Goal: Task Accomplishment & Management: Manage account settings

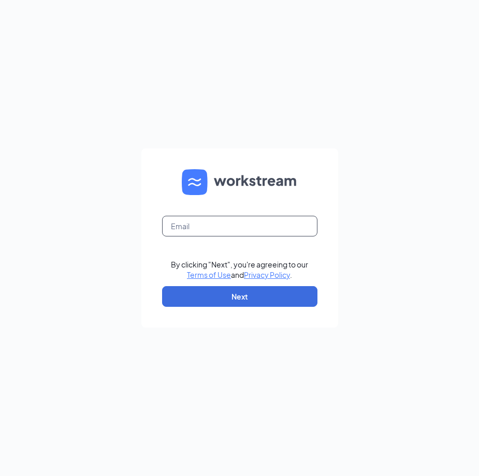
click at [259, 230] on input "text" at bounding box center [239, 226] width 155 height 21
type input "[PERSON_NAME][EMAIL_ADDRESS][PERSON_NAME][DOMAIN_NAME]"
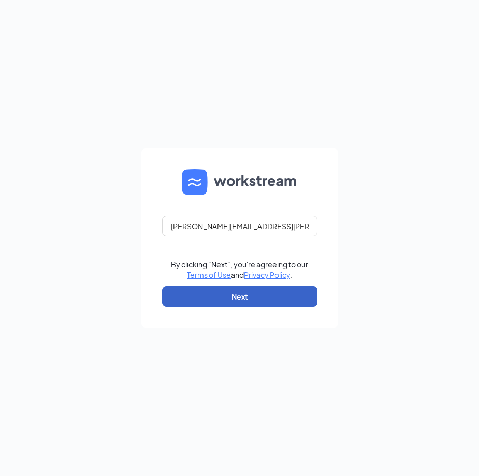
click at [234, 303] on button "Next" at bounding box center [239, 296] width 155 height 21
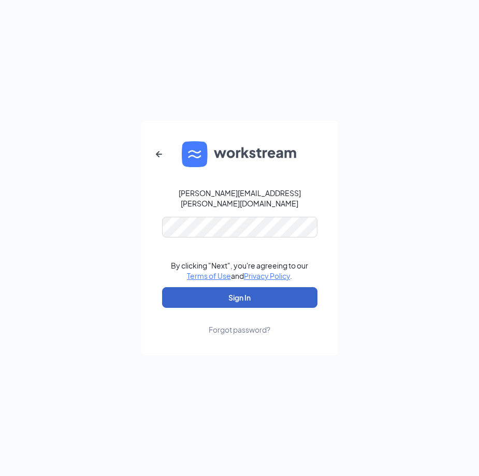
click at [242, 293] on button "Sign In" at bounding box center [239, 297] width 155 height 21
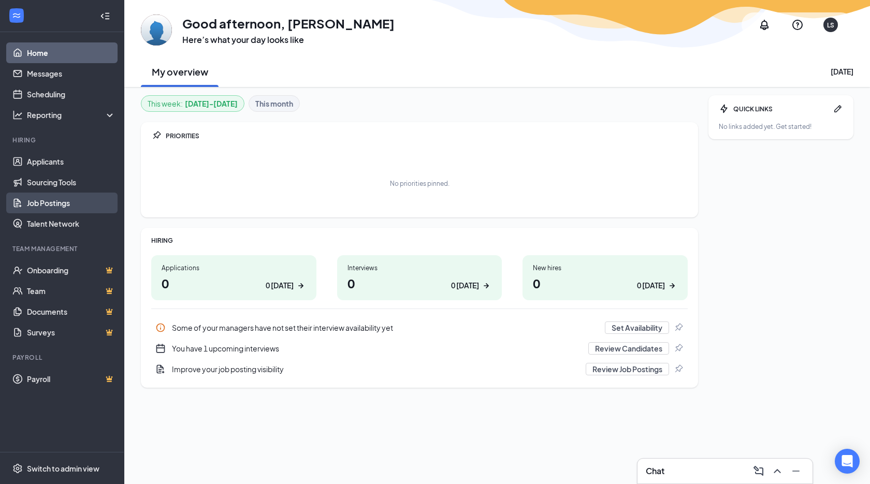
click at [49, 203] on link "Job Postings" at bounding box center [71, 203] width 89 height 21
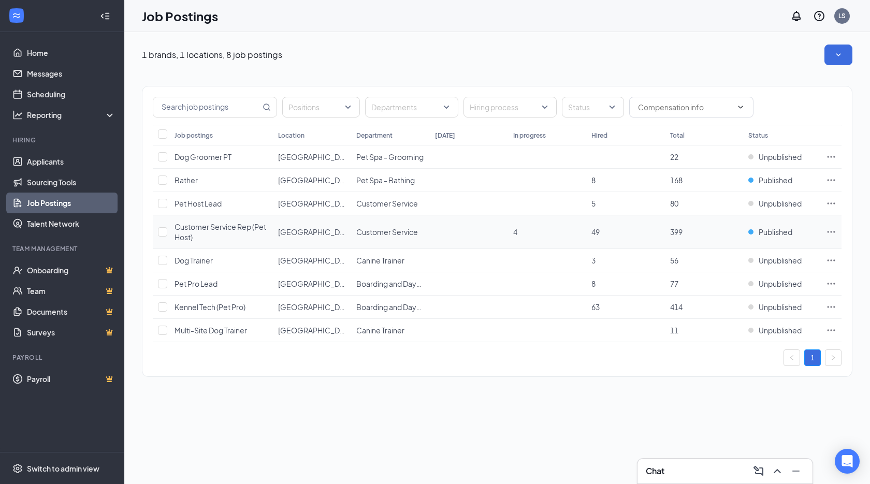
click at [478, 231] on icon "Ellipses" at bounding box center [831, 232] width 10 height 10
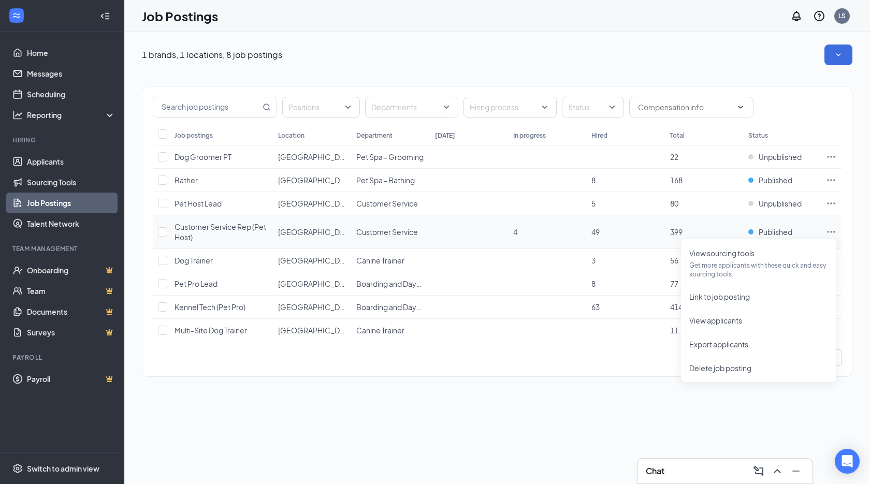
click at [208, 229] on span "Customer Service Rep (Pet Host)" at bounding box center [220, 232] width 92 height 20
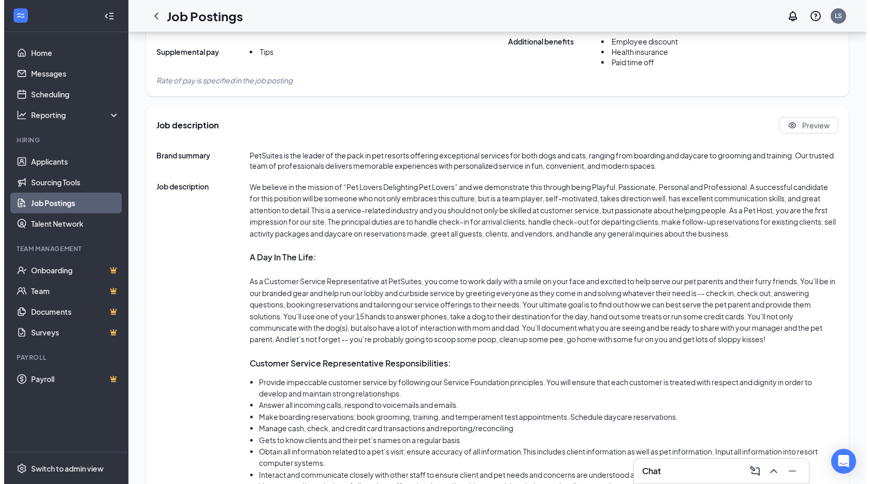
scroll to position [355, 0]
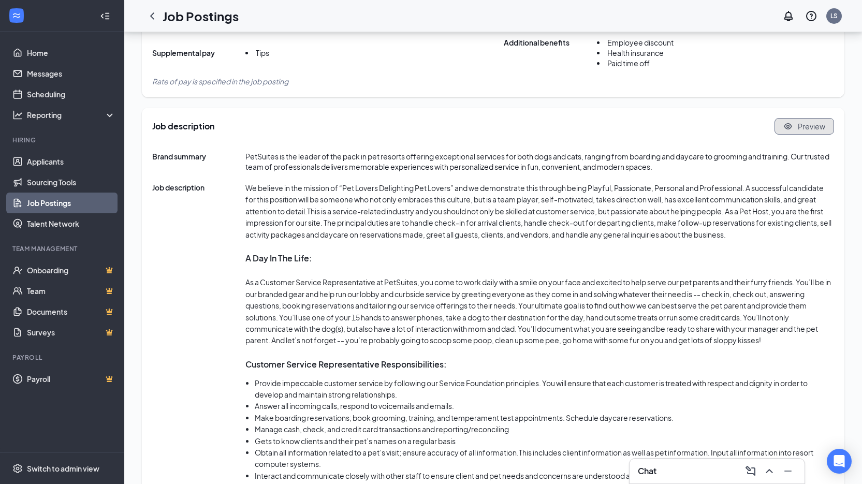
click at [478, 126] on span "Preview" at bounding box center [811, 126] width 27 height 10
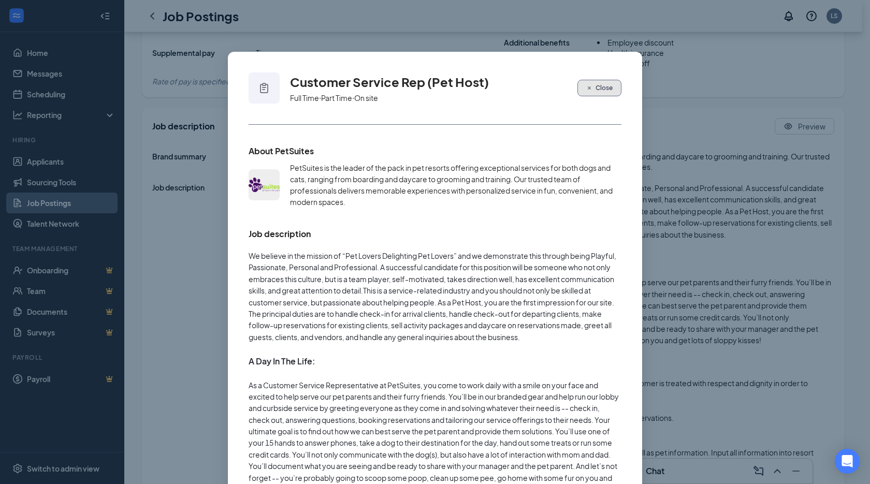
click at [478, 85] on span "Close" at bounding box center [603, 87] width 17 height 9
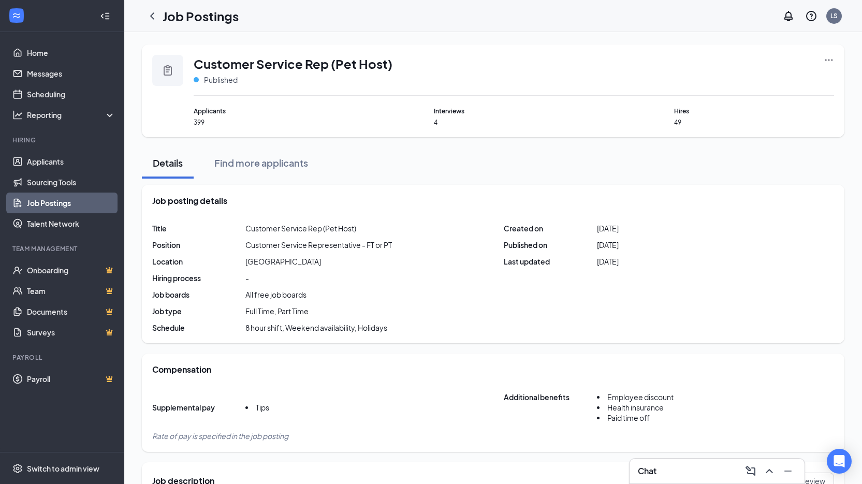
click at [45, 201] on link "Job Postings" at bounding box center [71, 203] width 89 height 21
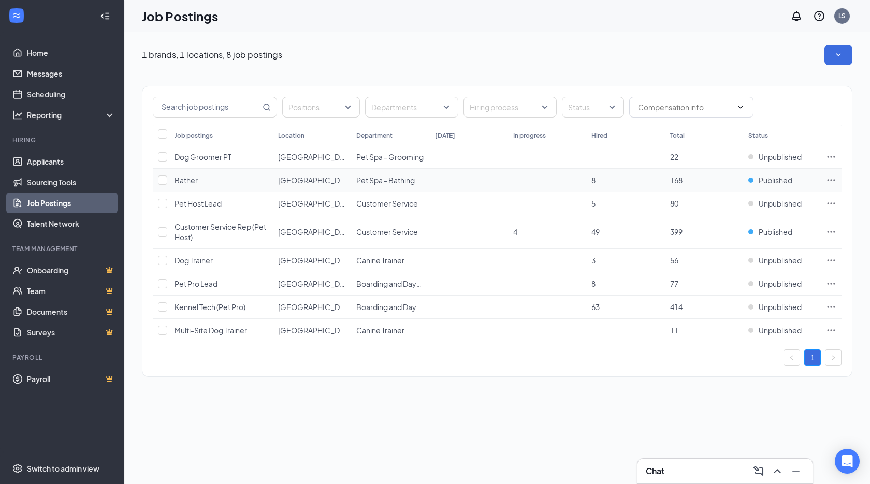
click at [190, 179] on span "Bather" at bounding box center [185, 179] width 23 height 9
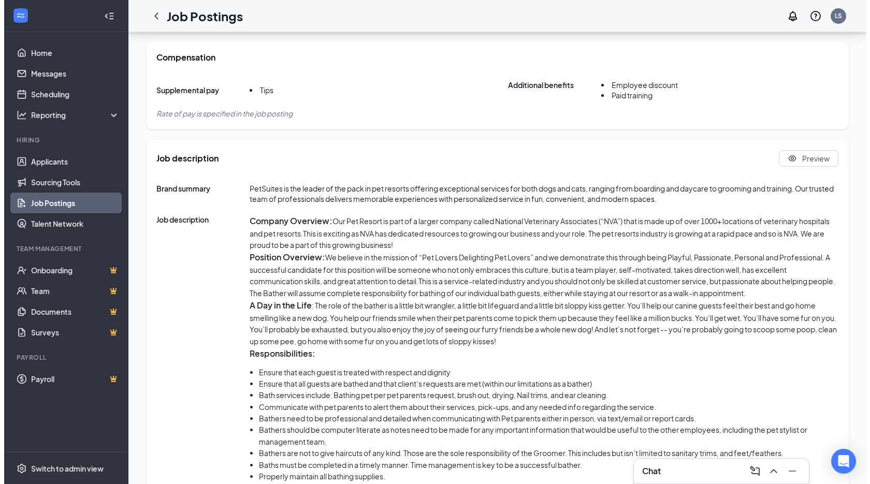
scroll to position [210, 0]
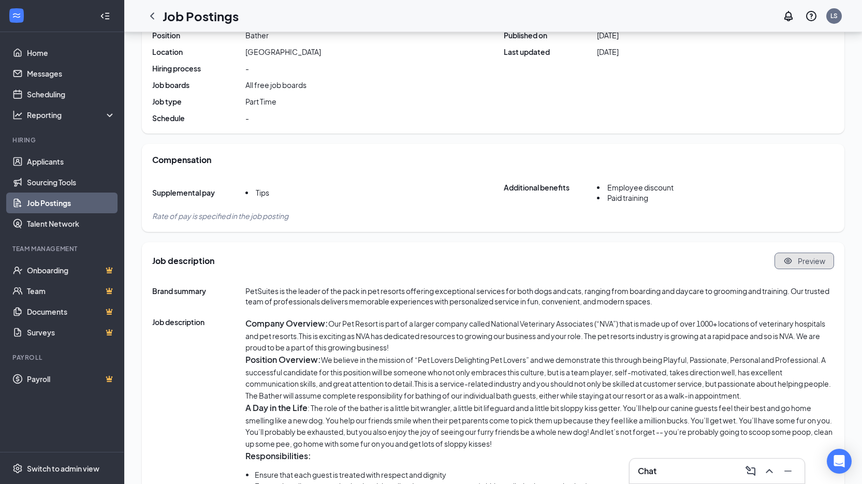
click at [478, 257] on icon "Eye" at bounding box center [787, 260] width 9 height 9
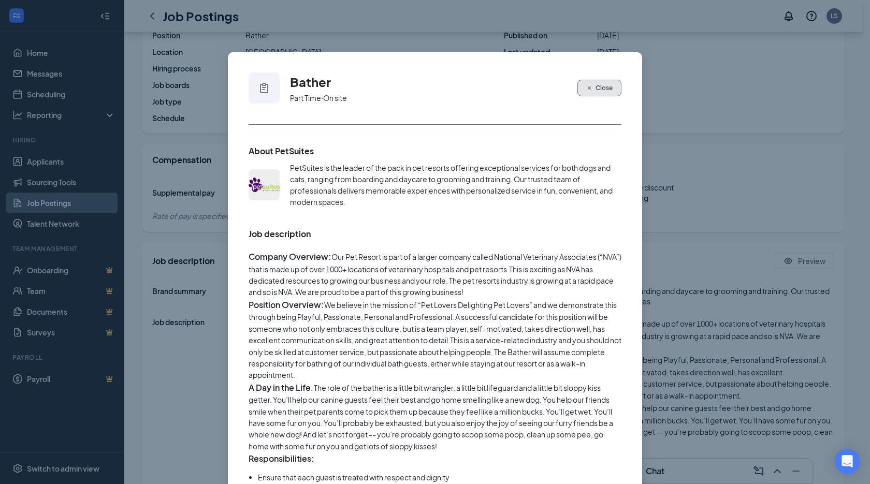
click at [478, 90] on button "Close" at bounding box center [599, 88] width 44 height 17
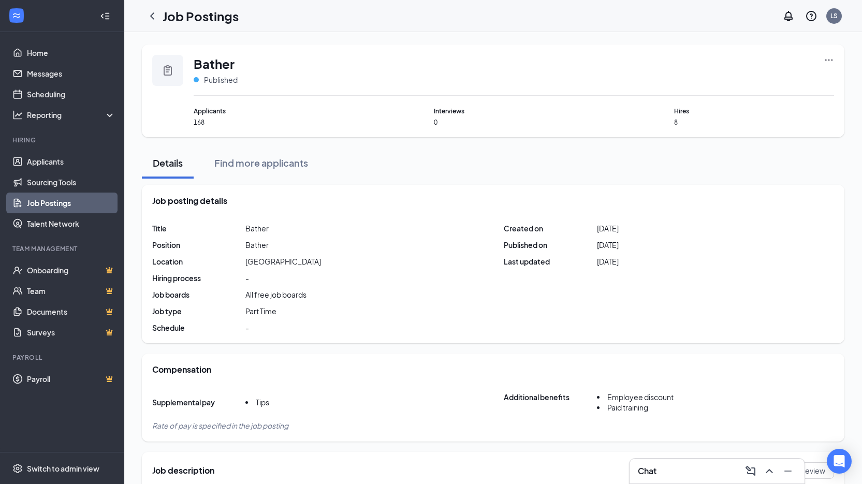
click at [478, 58] on icon "Ellipses" at bounding box center [829, 60] width 10 height 10
click at [478, 121] on span "Link to job posting" at bounding box center [717, 124] width 61 height 9
click at [46, 203] on link "Job Postings" at bounding box center [71, 203] width 89 height 21
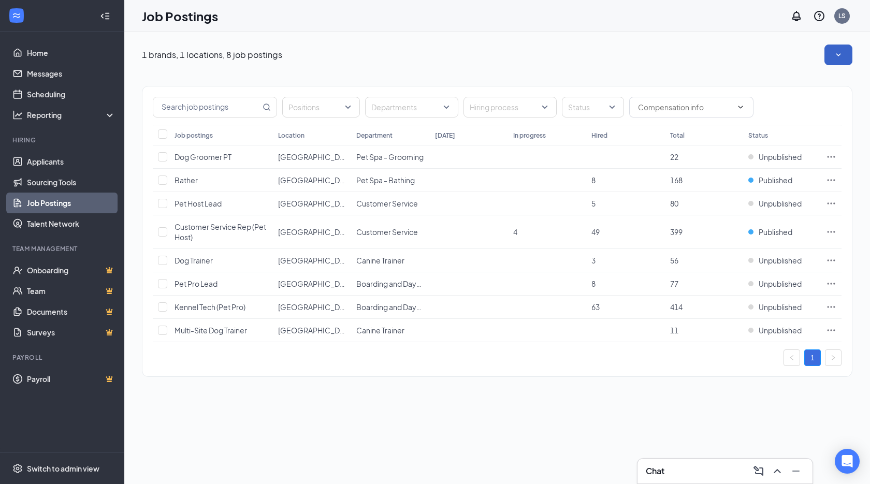
click at [478, 58] on icon "SmallChevronDown" at bounding box center [838, 55] width 10 height 10
click at [478, 55] on div "1 brands, 1 locations, 8 job postings" at bounding box center [497, 55] width 710 height 21
click at [478, 182] on icon "Ellipses" at bounding box center [831, 180] width 10 height 10
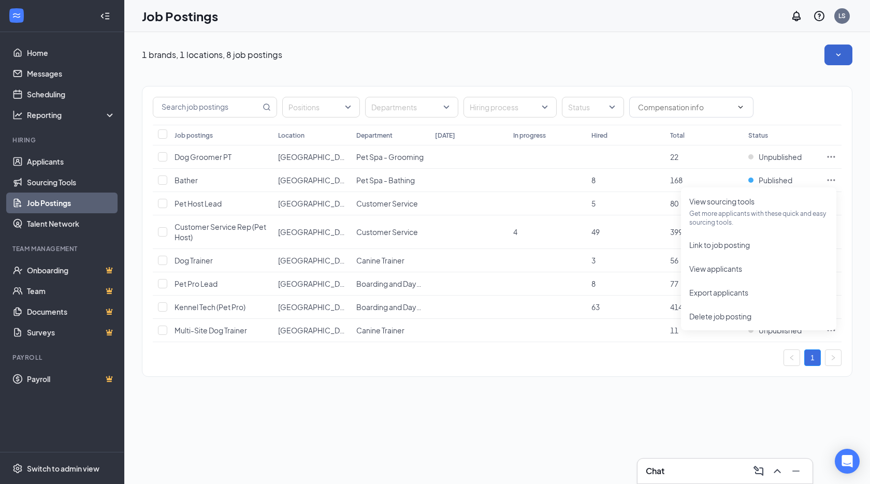
click at [478, 371] on div "Positions Departments Hiring process Status Job postings Location Department To…" at bounding box center [497, 231] width 710 height 291
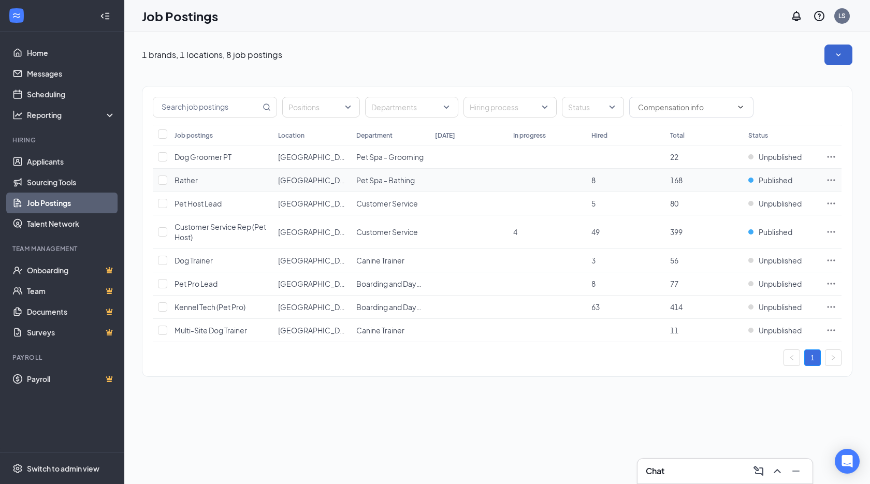
click at [190, 178] on span "Bather" at bounding box center [185, 179] width 23 height 9
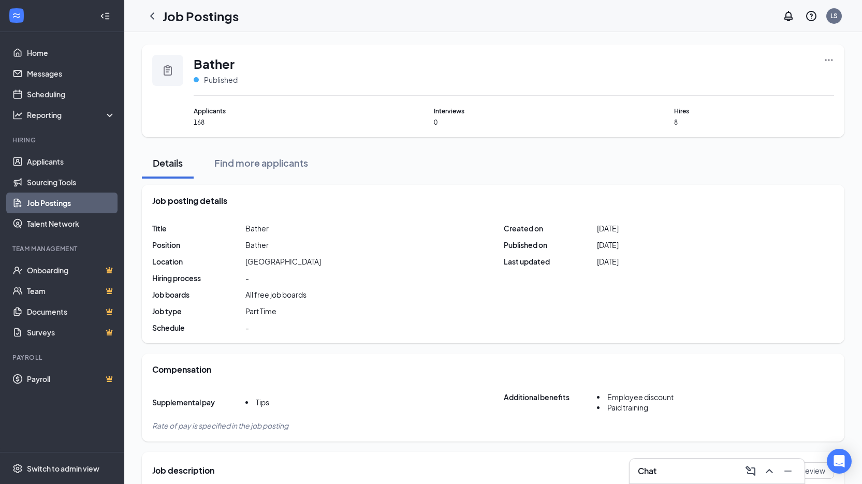
click at [478, 58] on icon "Ellipses" at bounding box center [829, 60] width 10 height 10
click at [478, 48] on div "Bather Published Applicants 168 Interviews 0 Hires 8" at bounding box center [493, 91] width 702 height 93
click at [40, 52] on link "Home" at bounding box center [71, 52] width 89 height 21
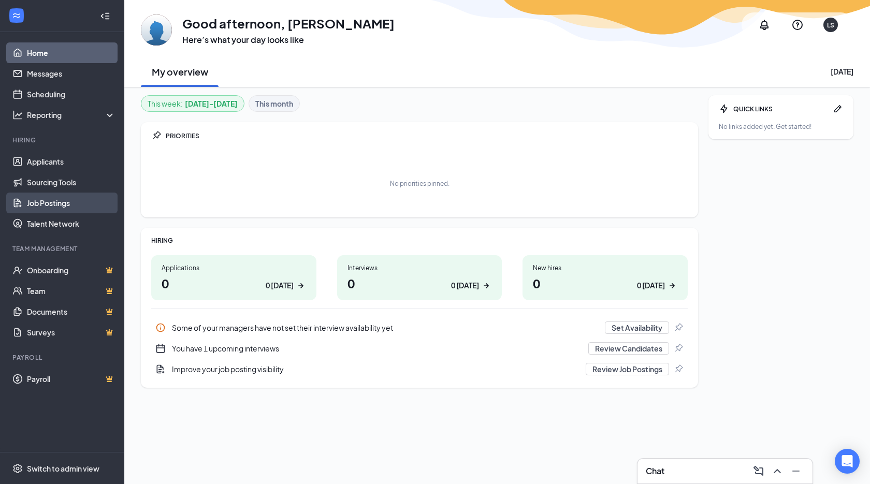
click at [49, 197] on link "Job Postings" at bounding box center [71, 203] width 89 height 21
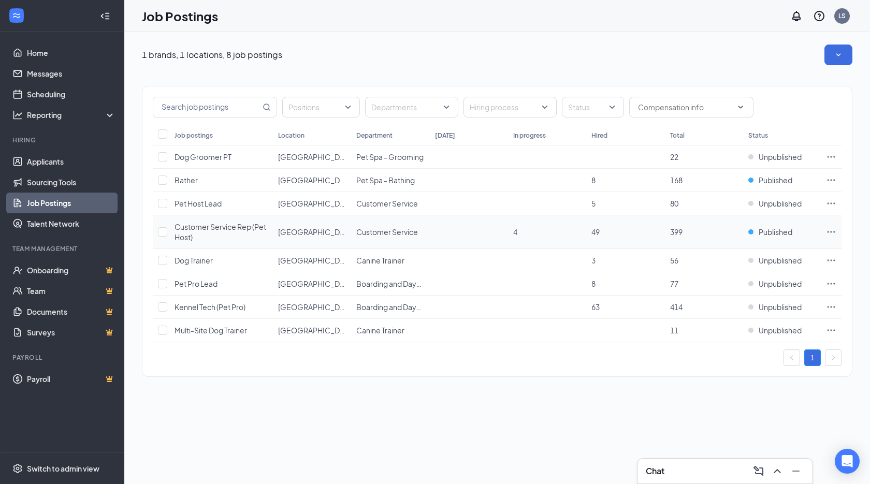
click at [478, 231] on icon "Ellipses" at bounding box center [831, 232] width 10 height 10
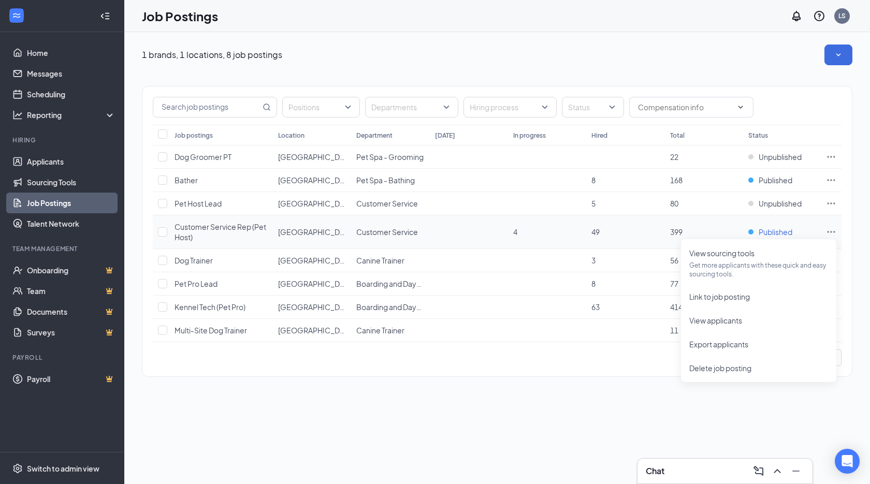
click at [478, 229] on span "Published" at bounding box center [775, 232] width 34 height 10
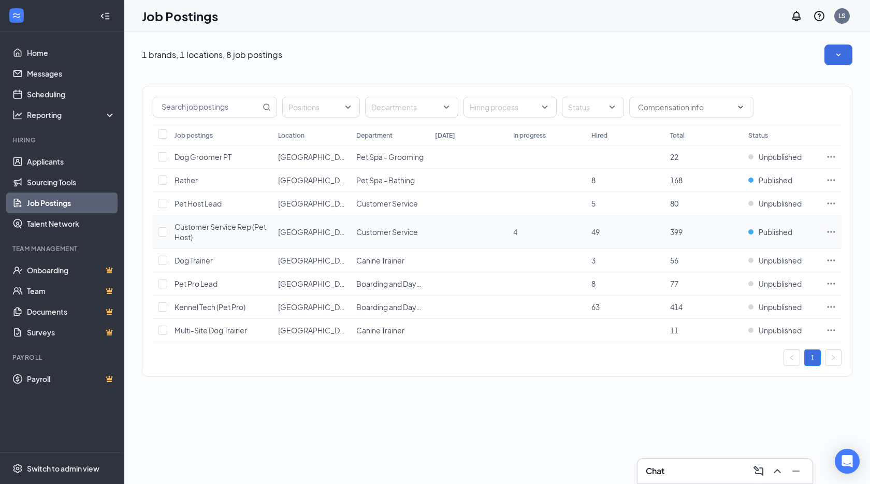
click at [225, 224] on span "Customer Service Rep (Pet Host)" at bounding box center [220, 232] width 92 height 20
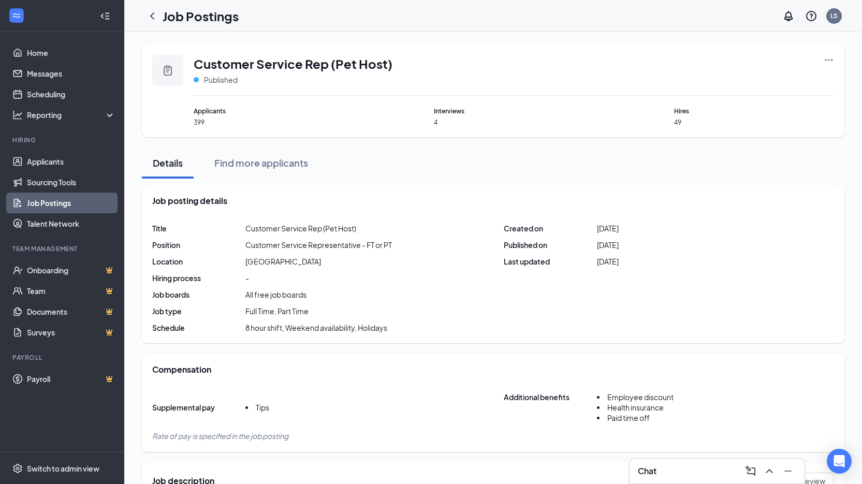
click at [478, 58] on icon "Ellipses" at bounding box center [829, 60] width 10 height 10
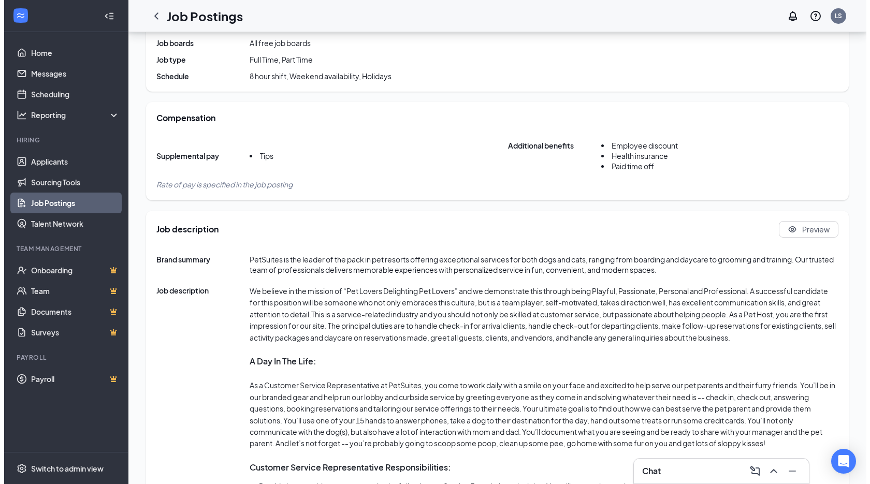
scroll to position [251, 0]
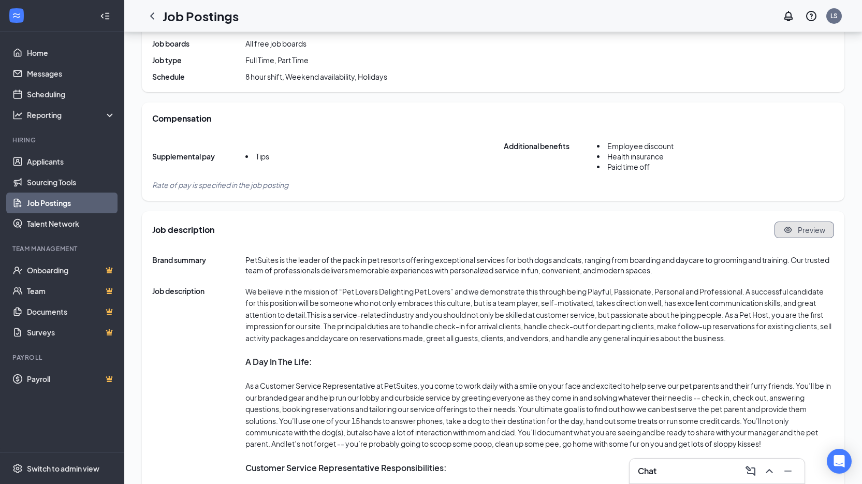
click at [478, 231] on span "Preview" at bounding box center [811, 230] width 27 height 10
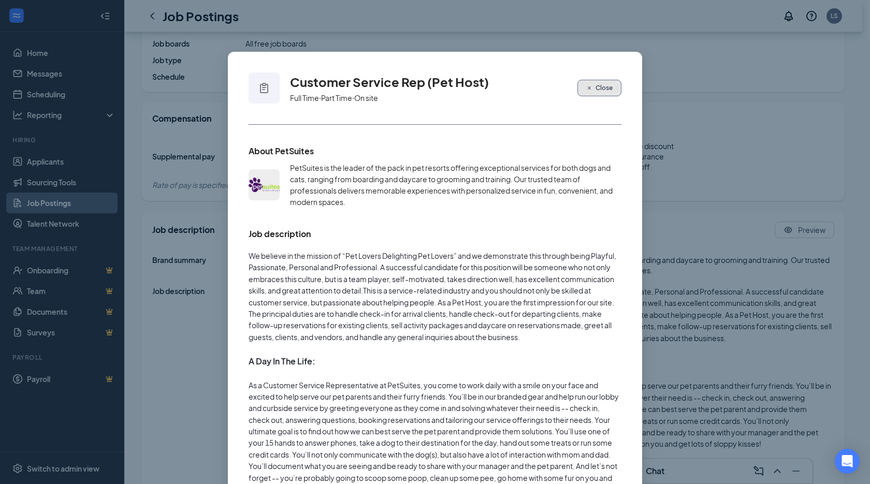
click at [478, 89] on button "Close" at bounding box center [599, 88] width 44 height 17
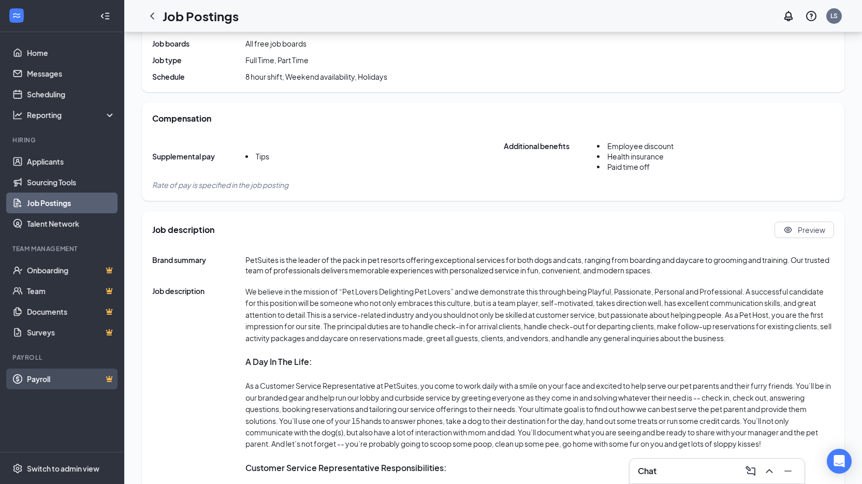
click at [42, 380] on link "Payroll" at bounding box center [71, 379] width 89 height 21
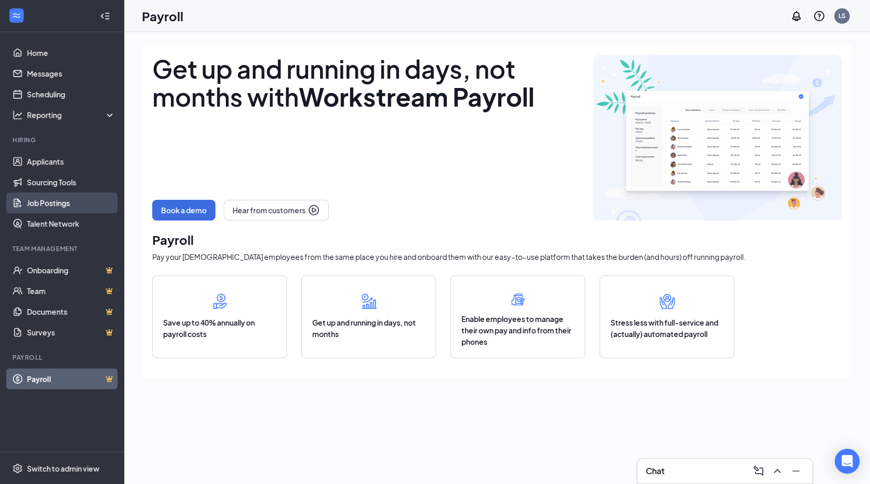
click at [56, 196] on link "Job Postings" at bounding box center [71, 203] width 89 height 21
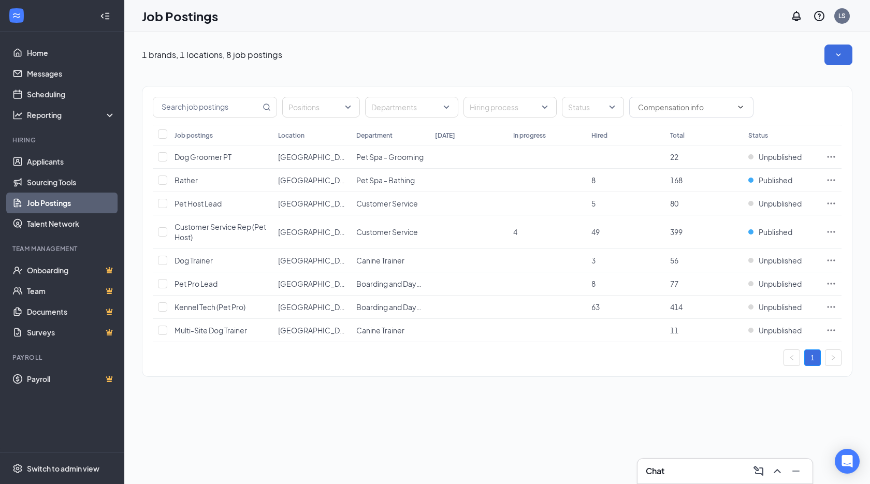
click at [107, 13] on icon "Collapse" at bounding box center [105, 16] width 10 height 10
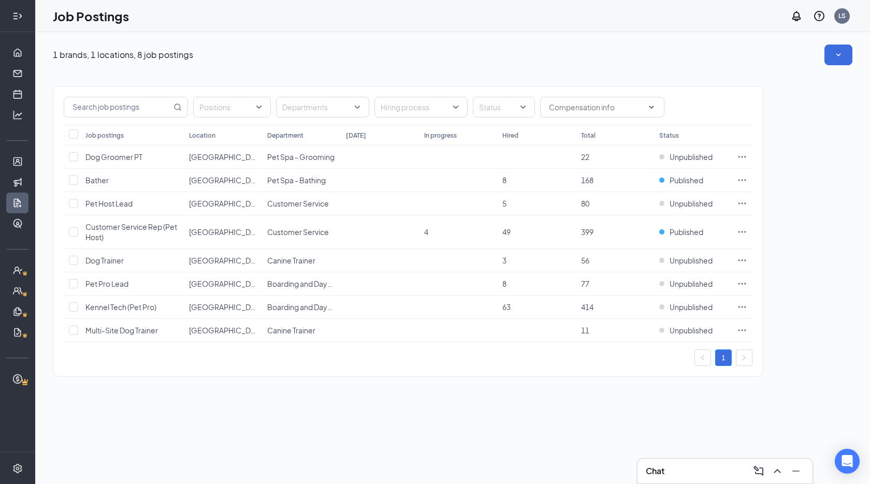
click at [12, 16] on icon "Expand" at bounding box center [17, 16] width 10 height 10
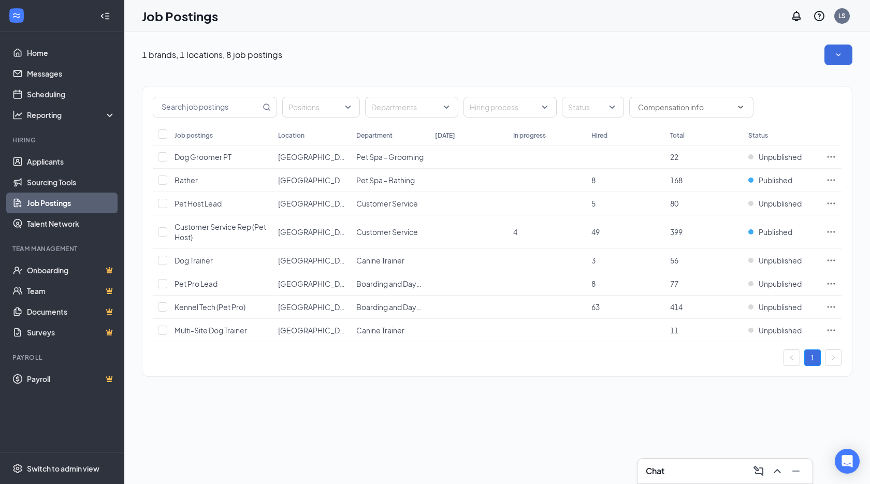
click at [12, 15] on icon "WorkstreamLogo" at bounding box center [16, 15] width 10 height 10
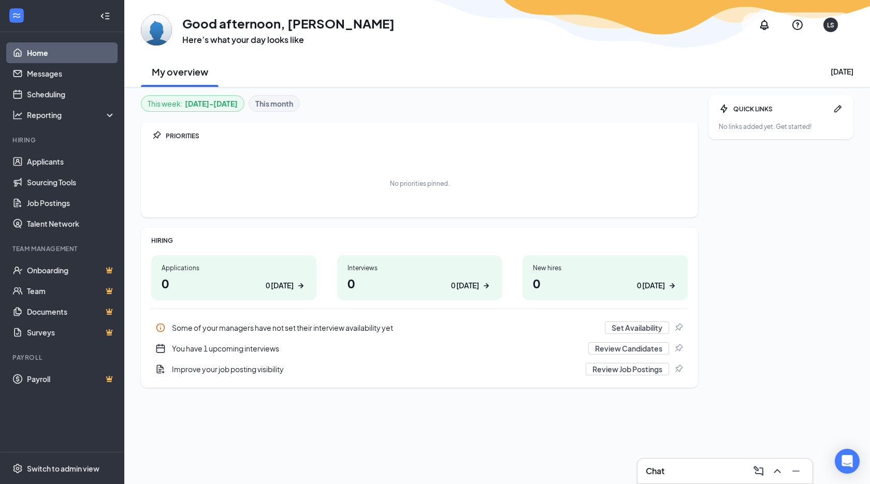
click at [102, 17] on icon "Collapse" at bounding box center [102, 15] width 3 height 5
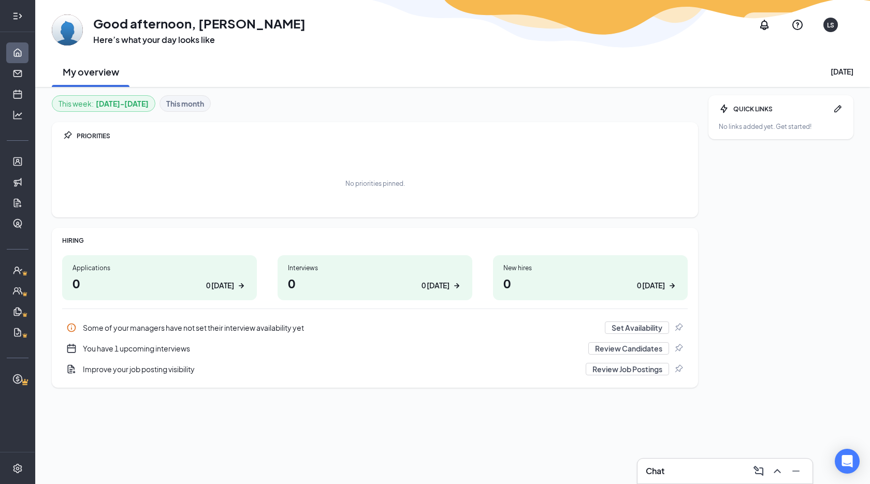
click at [21, 16] on icon "Expand" at bounding box center [20, 15] width 3 height 5
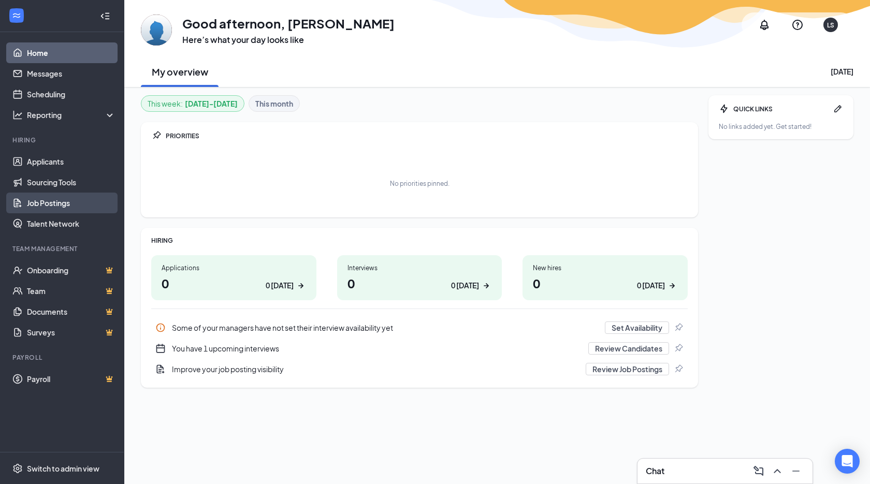
click at [53, 200] on link "Job Postings" at bounding box center [71, 203] width 89 height 21
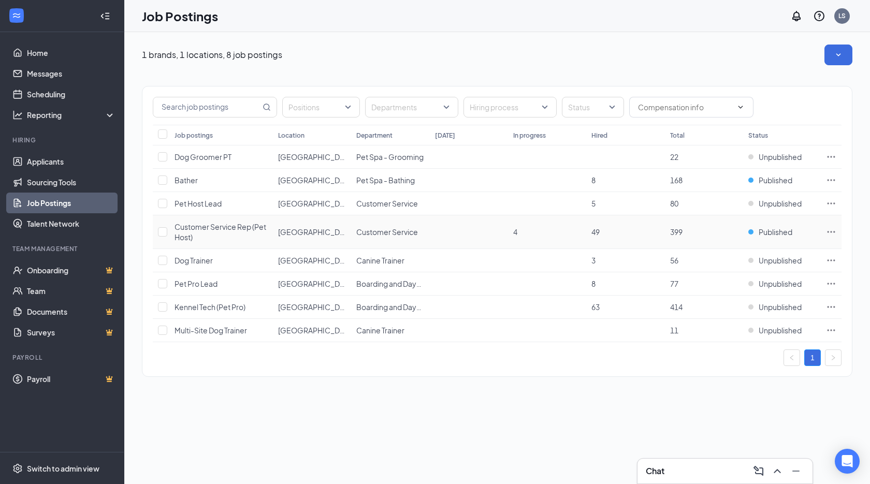
drag, startPoint x: 190, startPoint y: 230, endPoint x: 157, endPoint y: 402, distance: 174.9
click at [157, 402] on div "1 brands, 1 locations, 8 job postings Positions Departments Hiring process Stat…" at bounding box center [496, 258] width 745 height 452
click at [162, 233] on input "checkbox" at bounding box center [162, 231] width 9 height 9
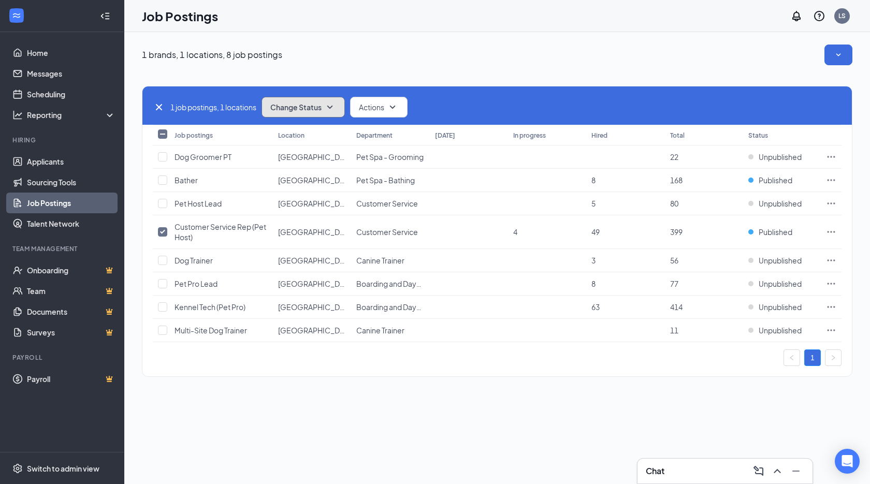
click at [336, 105] on icon "SmallChevronDown" at bounding box center [330, 107] width 12 height 12
click at [335, 47] on div "1 brands, 1 locations, 8 job postings" at bounding box center [497, 55] width 710 height 21
click at [399, 107] on icon "SmallChevronDown" at bounding box center [392, 107] width 12 height 12
click at [398, 71] on div "1 job postings, 1 locations Change Status Actions Job postings Location Departm…" at bounding box center [497, 226] width 710 height 322
click at [335, 105] on icon "SmallChevronDown" at bounding box center [330, 107] width 12 height 12
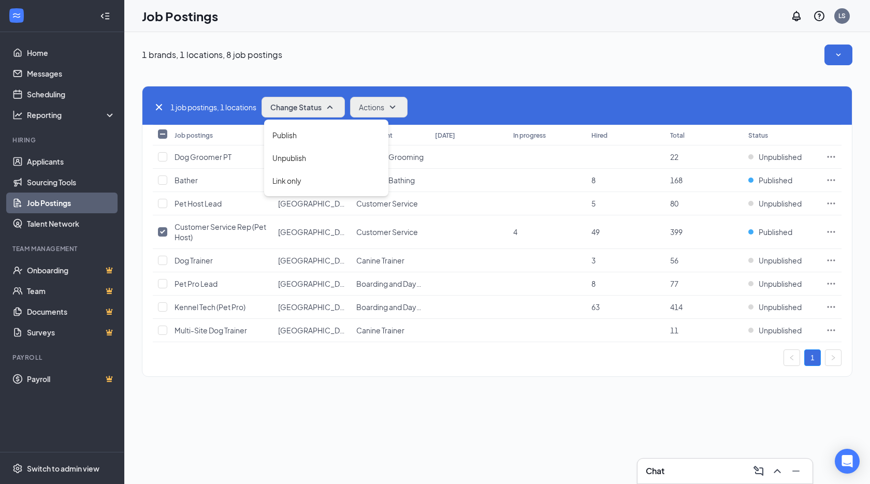
click at [335, 62] on div "1 brands, 1 locations, 8 job postings" at bounding box center [497, 55] width 710 height 21
click at [158, 107] on icon "Cross" at bounding box center [159, 107] width 6 height 6
checkbox input "false"
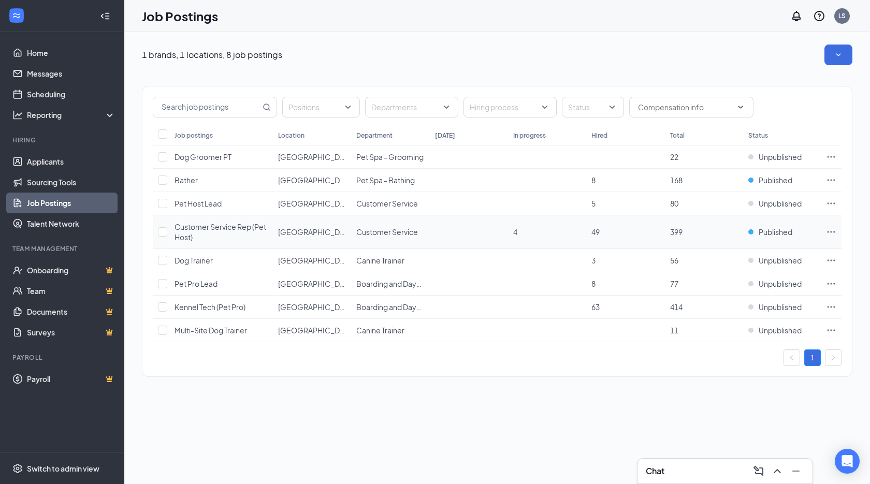
click at [478, 229] on icon "Ellipses" at bounding box center [831, 232] width 10 height 10
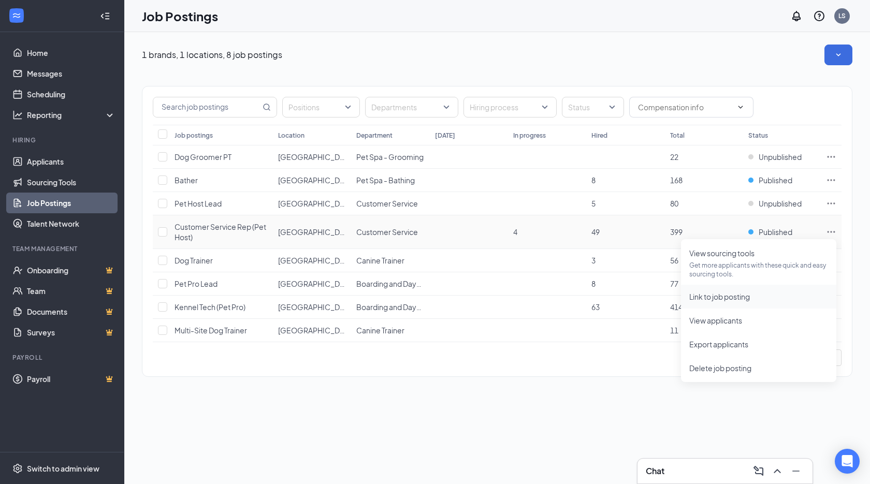
click at [478, 294] on span "Link to job posting" at bounding box center [719, 296] width 61 height 9
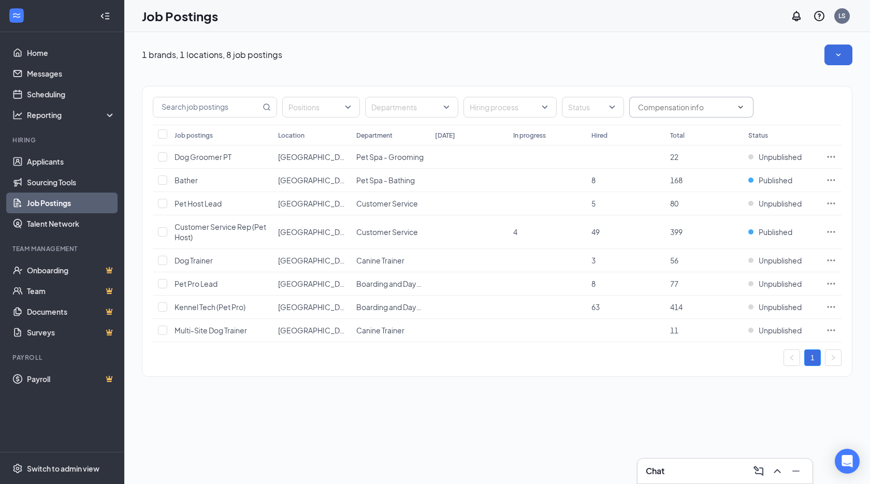
click at [478, 105] on icon "ChevronDown" at bounding box center [740, 107] width 8 height 8
click at [478, 110] on icon "ChevronDown" at bounding box center [740, 107] width 8 height 8
click at [478, 73] on div "Positions Departments Hiring process Status Job postings Location Department To…" at bounding box center [497, 226] width 710 height 322
click at [478, 108] on input "text" at bounding box center [685, 106] width 94 height 11
click at [478, 74] on div "Positions Departments Hiring process Status Has compensation info No compensati…" at bounding box center [497, 226] width 710 height 322
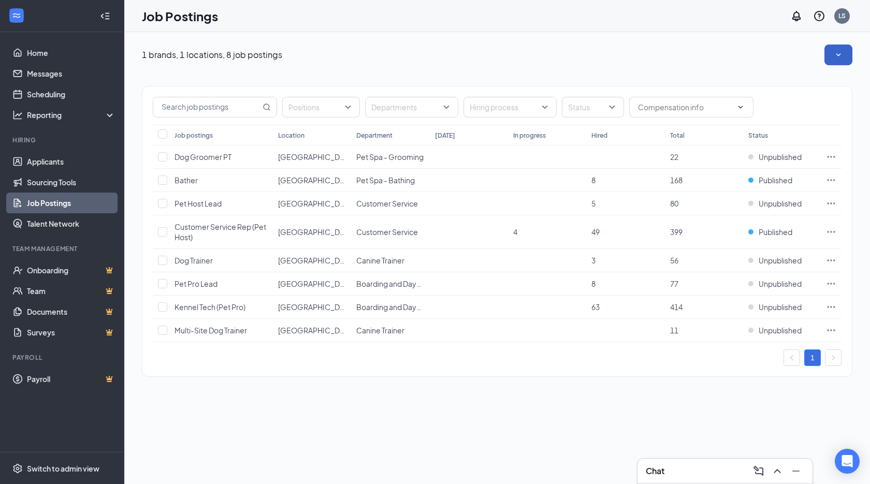
click at [478, 52] on button "button" at bounding box center [838, 55] width 28 height 21
click at [478, 55] on div "1 brands, 1 locations, 8 job postings" at bounding box center [497, 55] width 710 height 21
click at [47, 221] on link "Talent Network" at bounding box center [71, 223] width 89 height 21
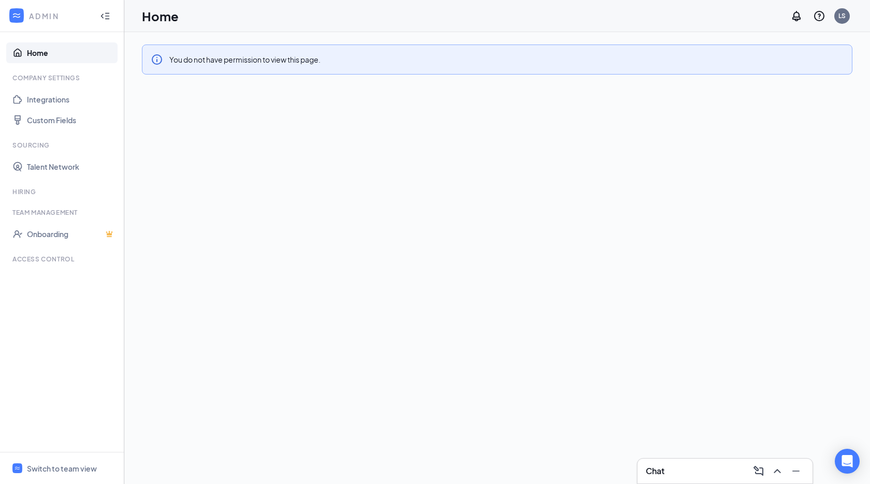
click at [42, 52] on link "Home" at bounding box center [71, 52] width 89 height 21
click at [75, 466] on div "Switch to team view" at bounding box center [62, 468] width 70 height 10
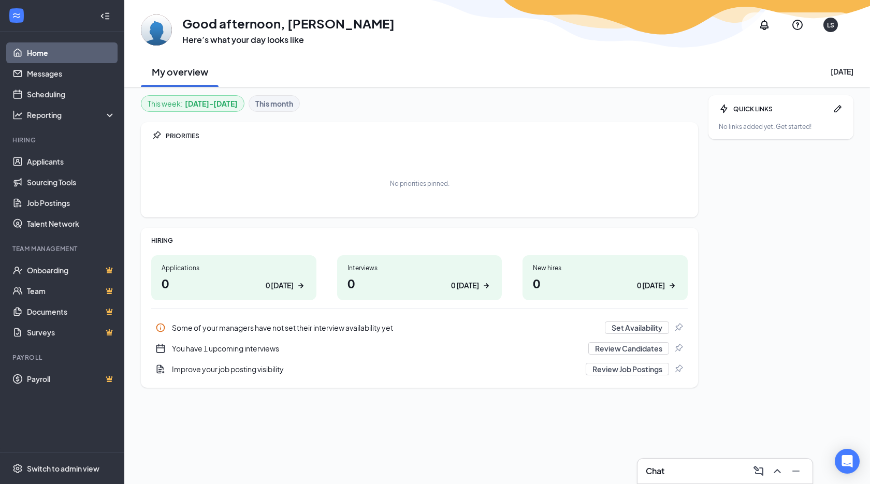
click at [840, 106] on icon "Pen" at bounding box center [837, 109] width 10 height 10
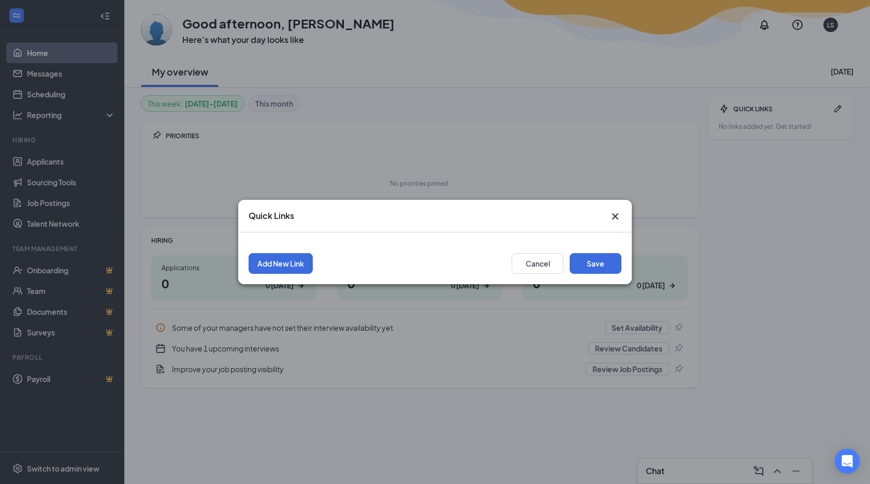
click at [618, 215] on icon "Cross" at bounding box center [615, 216] width 12 height 12
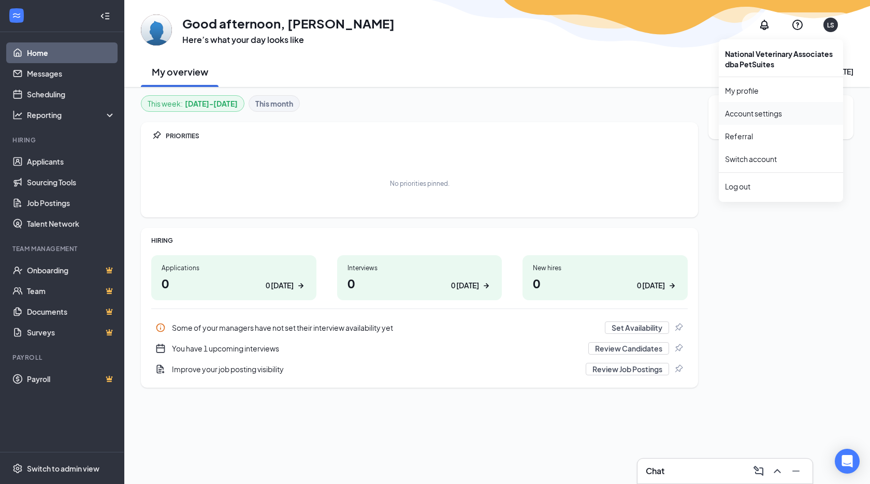
click at [774, 115] on link "Account settings" at bounding box center [781, 113] width 112 height 10
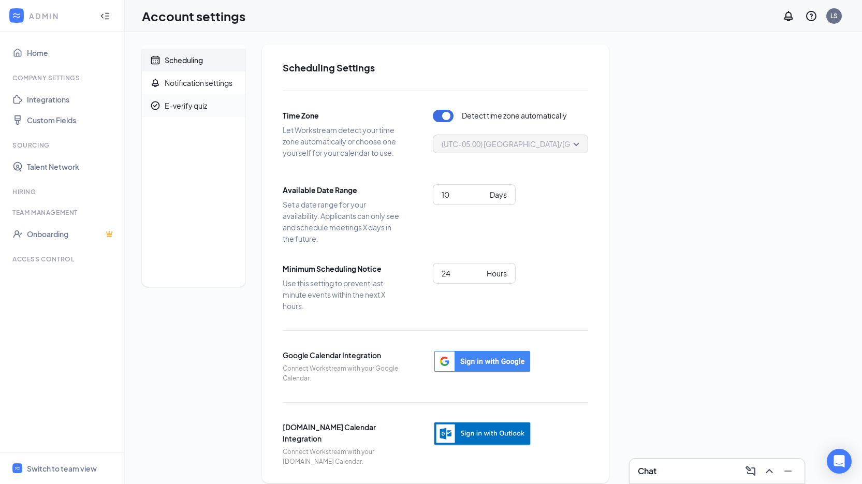
click at [194, 103] on div "E-verify quiz" at bounding box center [186, 105] width 42 height 10
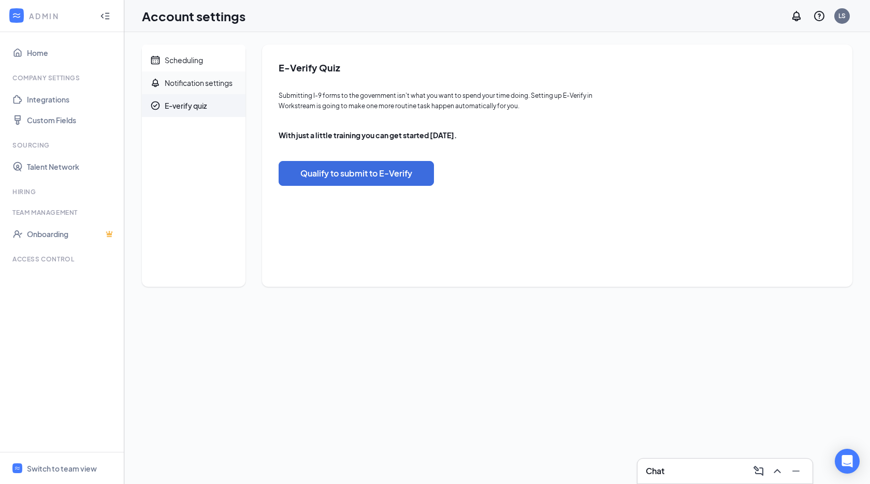
click at [200, 83] on div "Notification settings" at bounding box center [199, 83] width 68 height 10
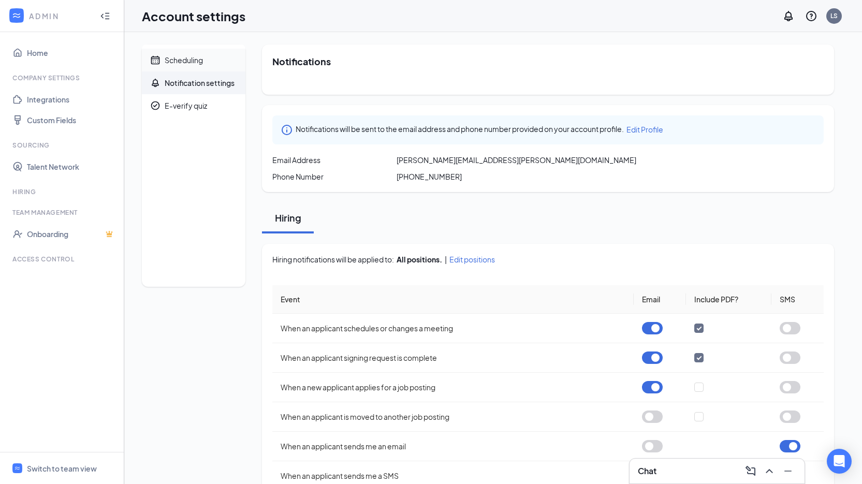
click at [194, 57] on div "Scheduling" at bounding box center [184, 60] width 38 height 10
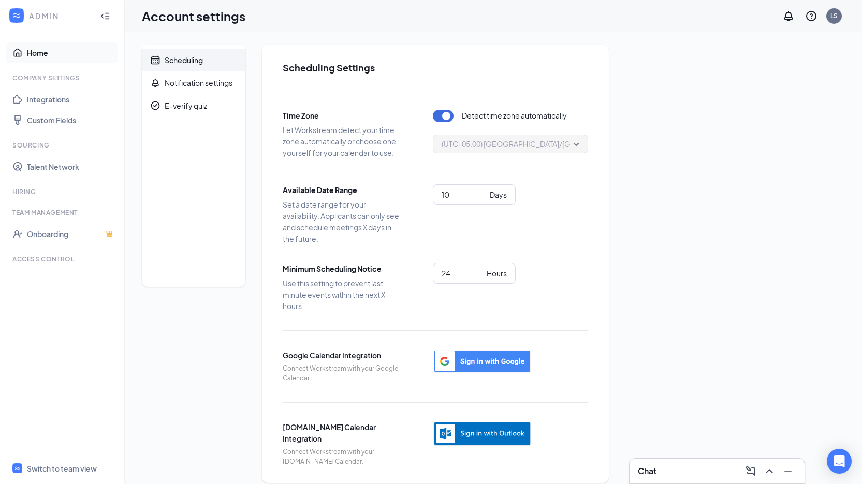
click at [40, 52] on link "Home" at bounding box center [71, 52] width 89 height 21
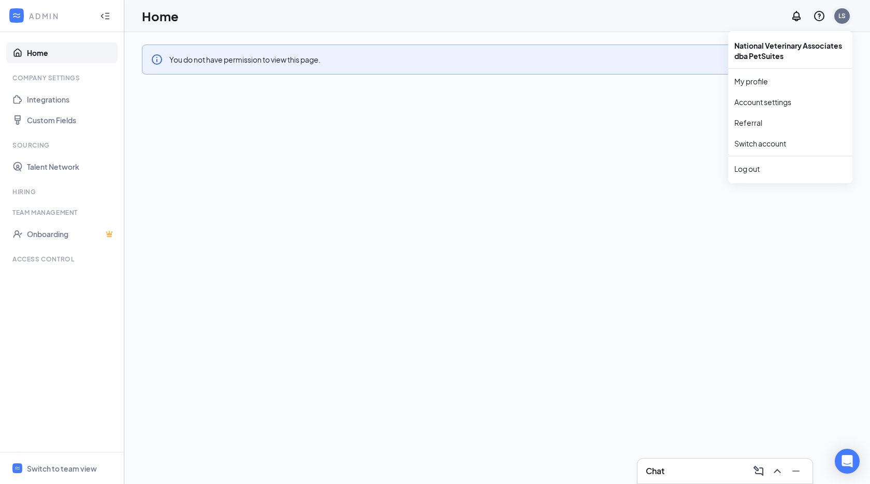
click at [841, 17] on div "LS" at bounding box center [841, 15] width 7 height 9
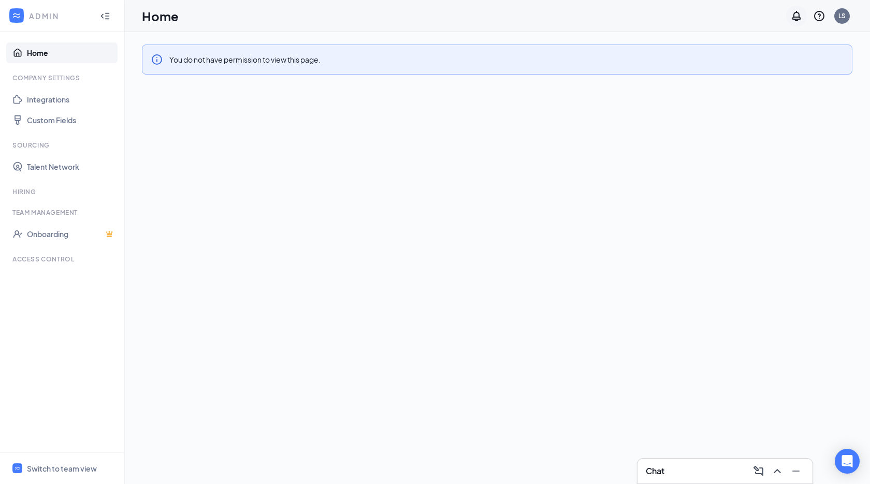
click at [792, 21] on icon "Notifications" at bounding box center [796, 16] width 12 height 12
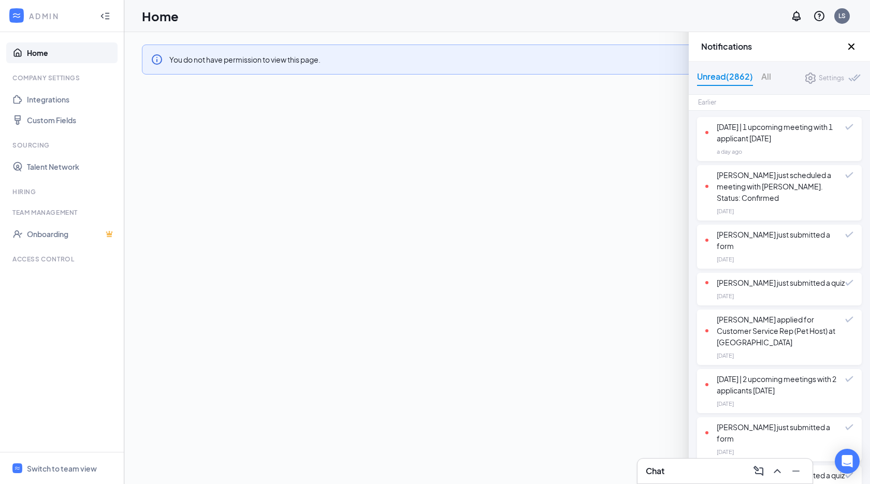
click at [848, 45] on icon "Cross" at bounding box center [851, 46] width 6 height 6
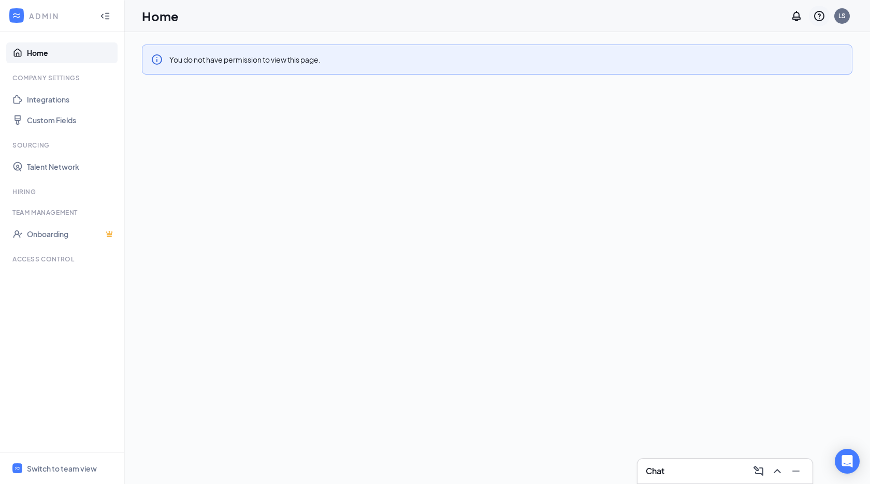
click at [820, 18] on icon "QuestionInfo" at bounding box center [819, 16] width 12 height 12
click at [732, 70] on link "Help center" at bounding box center [767, 71] width 112 height 10
click at [48, 464] on div "Switch to team view" at bounding box center [62, 468] width 70 height 10
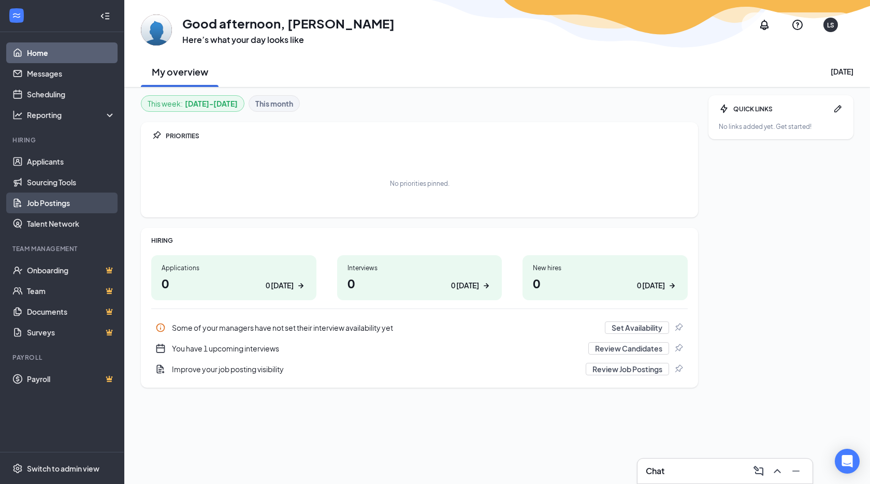
click at [50, 202] on link "Job Postings" at bounding box center [71, 203] width 89 height 21
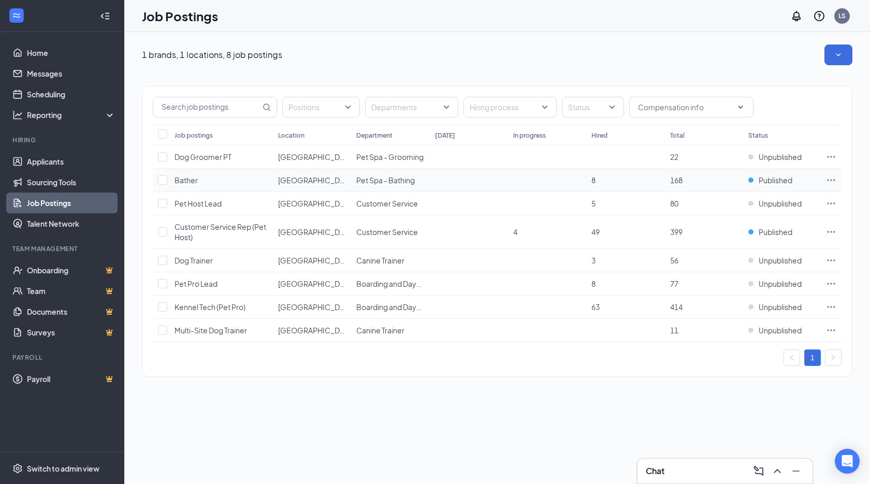
click at [828, 180] on icon "Ellipses" at bounding box center [831, 180] width 8 height 2
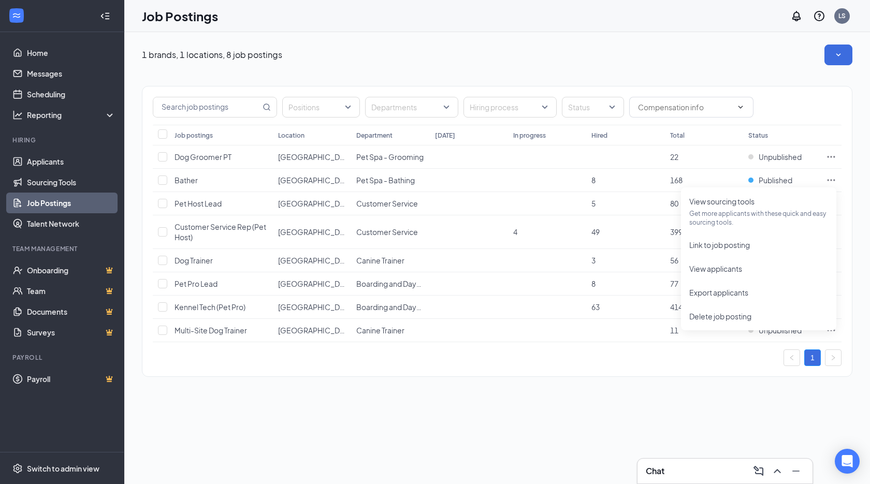
click at [686, 43] on div "1 brands, 1 locations, 8 job postings Positions Departments Hiring process Stat…" at bounding box center [496, 216] width 745 height 368
